Goal: Task Accomplishment & Management: Manage account settings

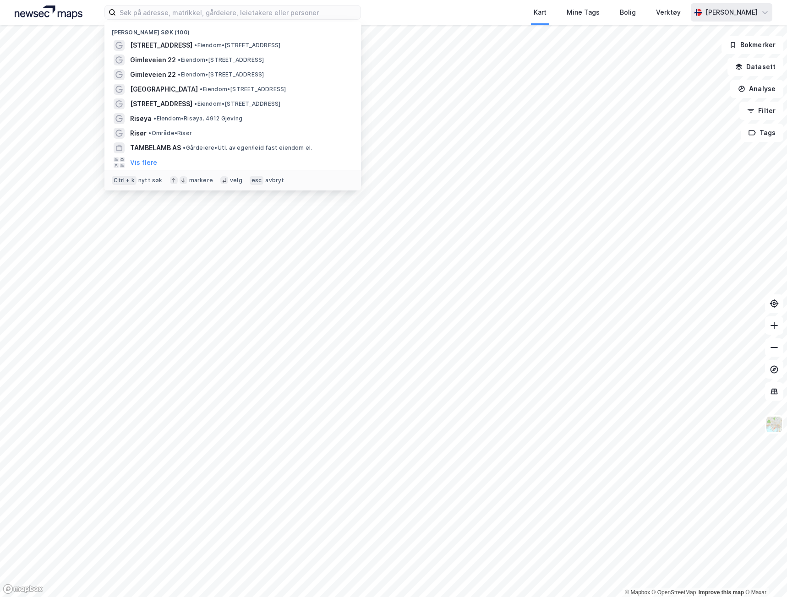
click at [723, 21] on div "Mari-Ann Torgersen" at bounding box center [730, 12] width 81 height 18
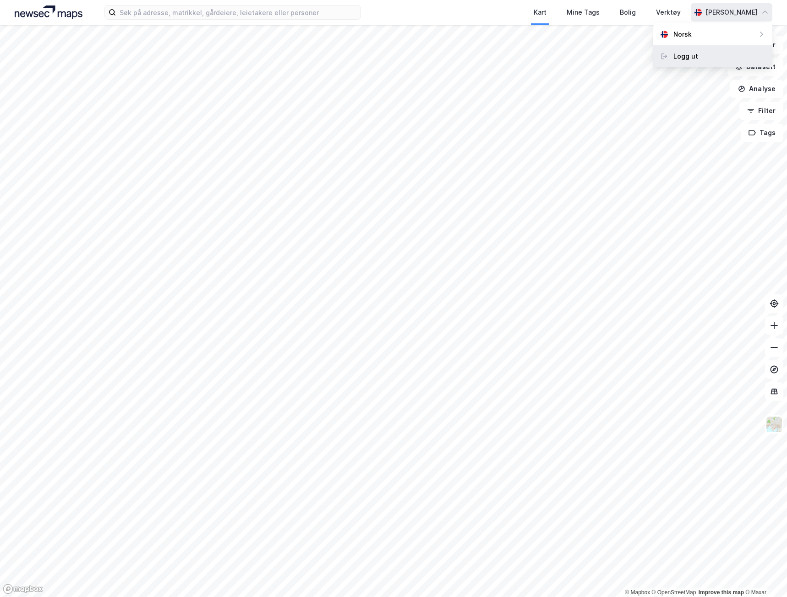
click at [698, 57] on div "Logg ut" at bounding box center [712, 56] width 119 height 22
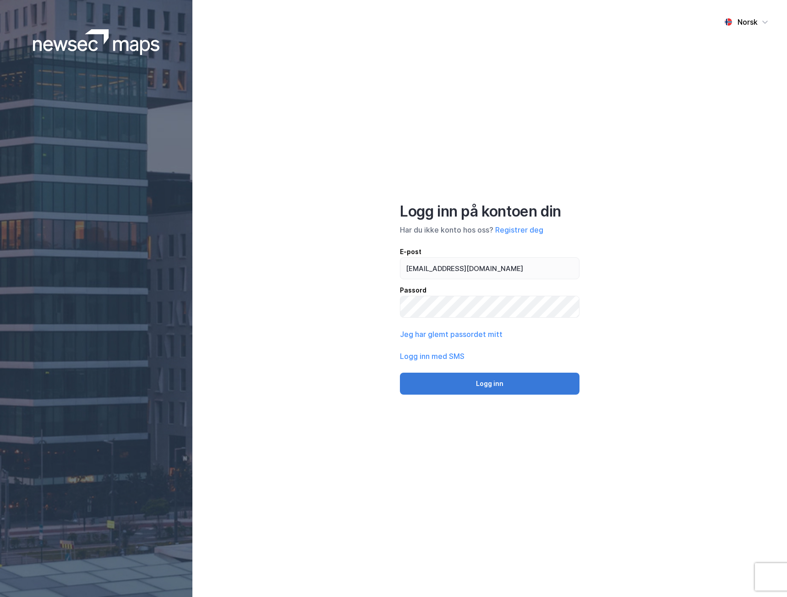
click at [499, 379] on button "Logg inn" at bounding box center [489, 384] width 179 height 22
